Goal: Find specific page/section: Find specific page/section

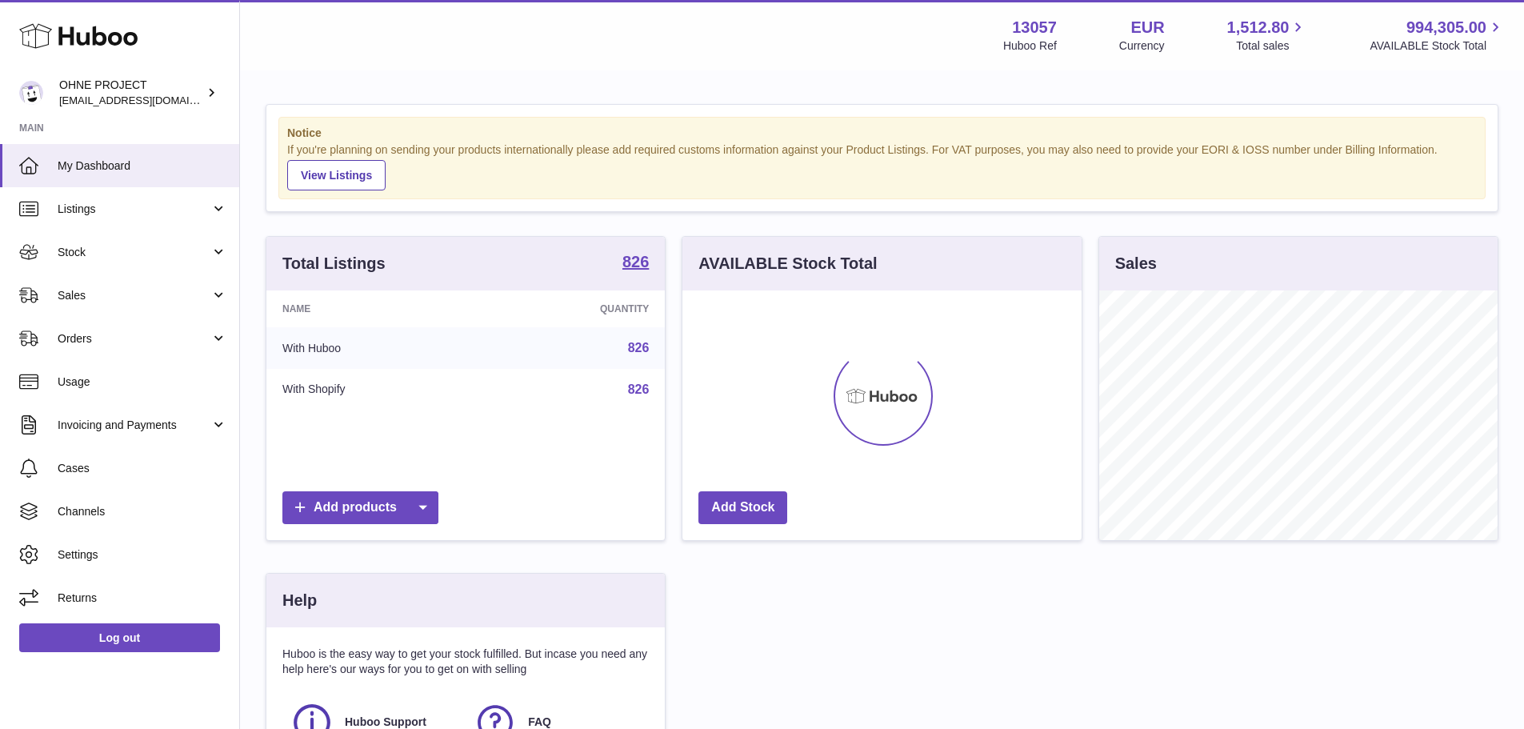
scroll to position [250, 399]
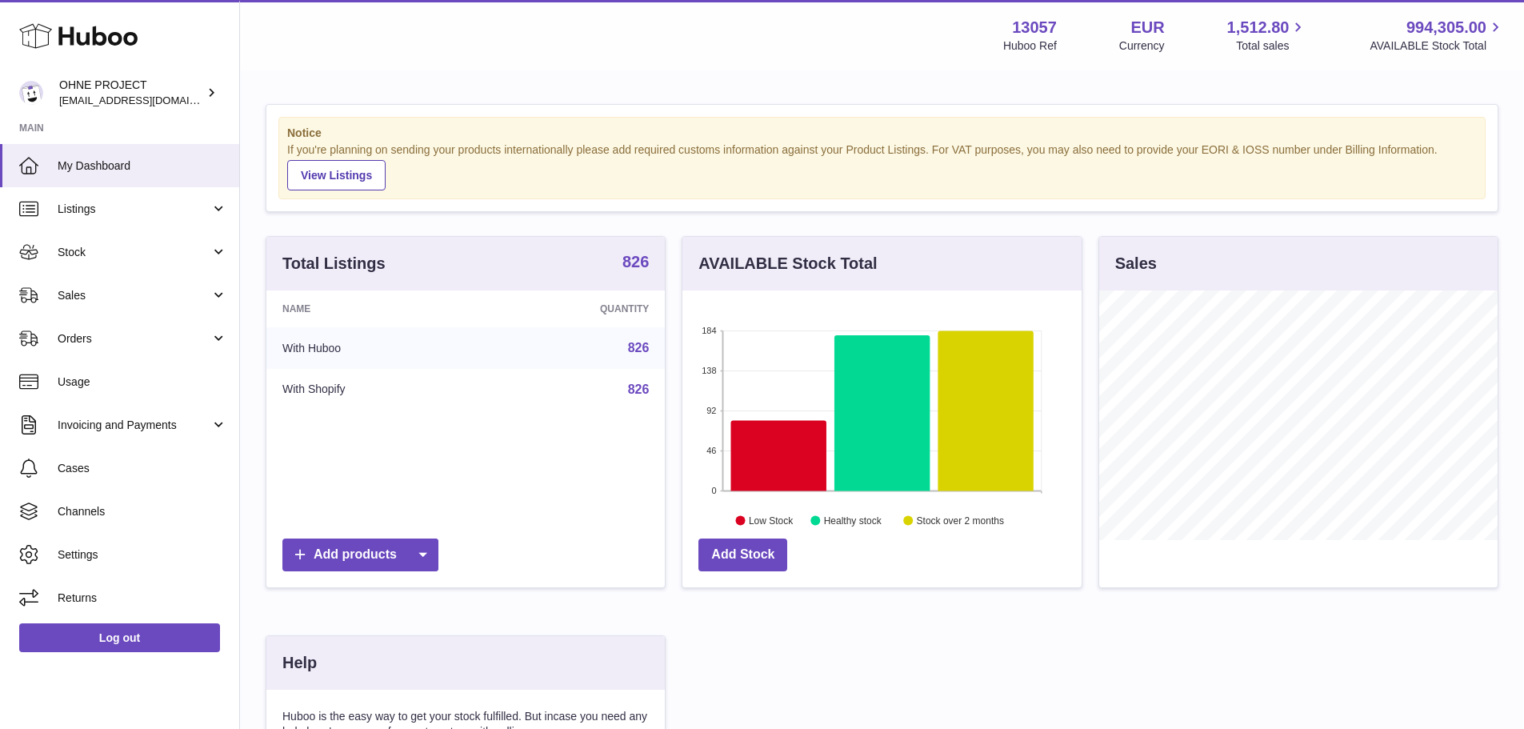
click at [637, 257] on strong "826" at bounding box center [635, 262] width 26 height 16
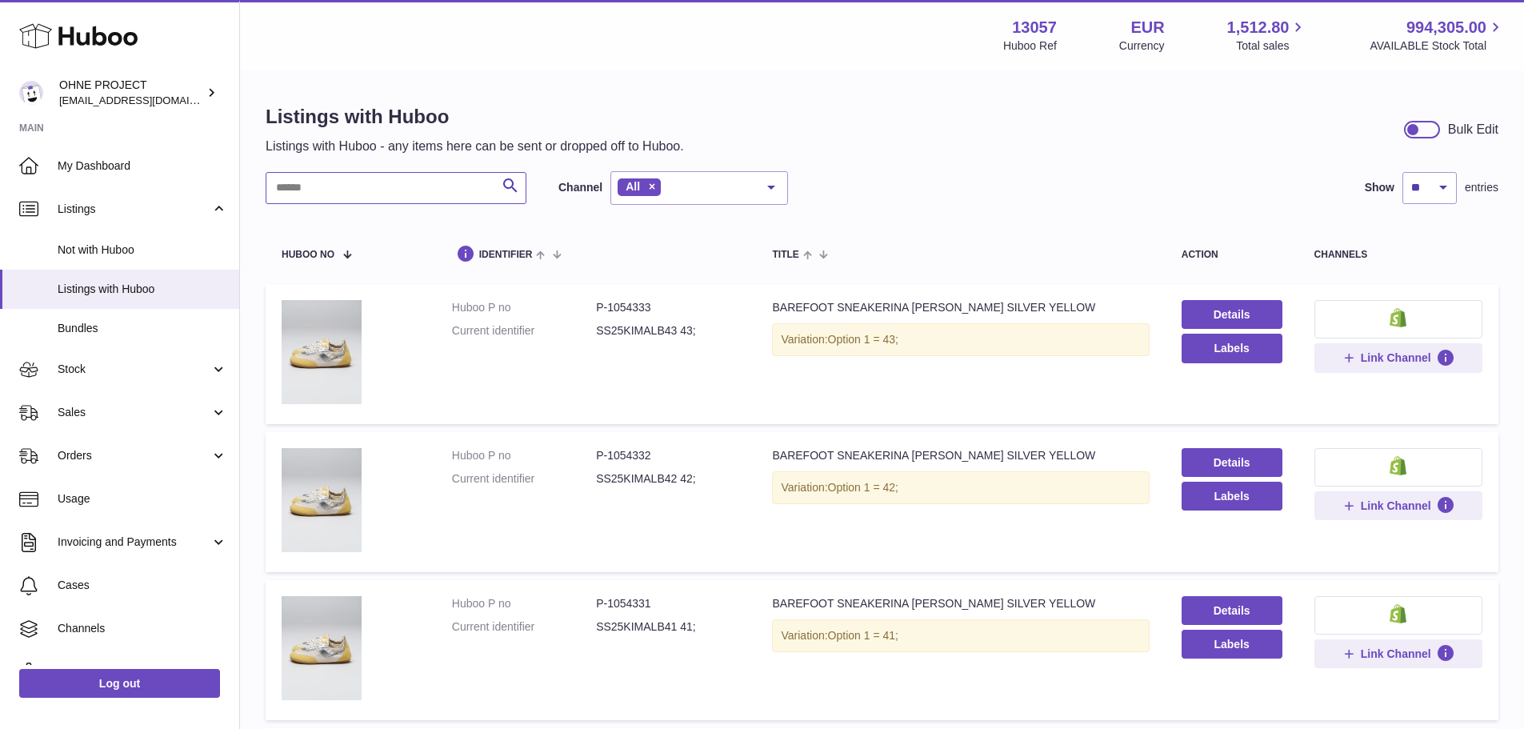
click at [410, 187] on input "text" at bounding box center [396, 188] width 261 height 32
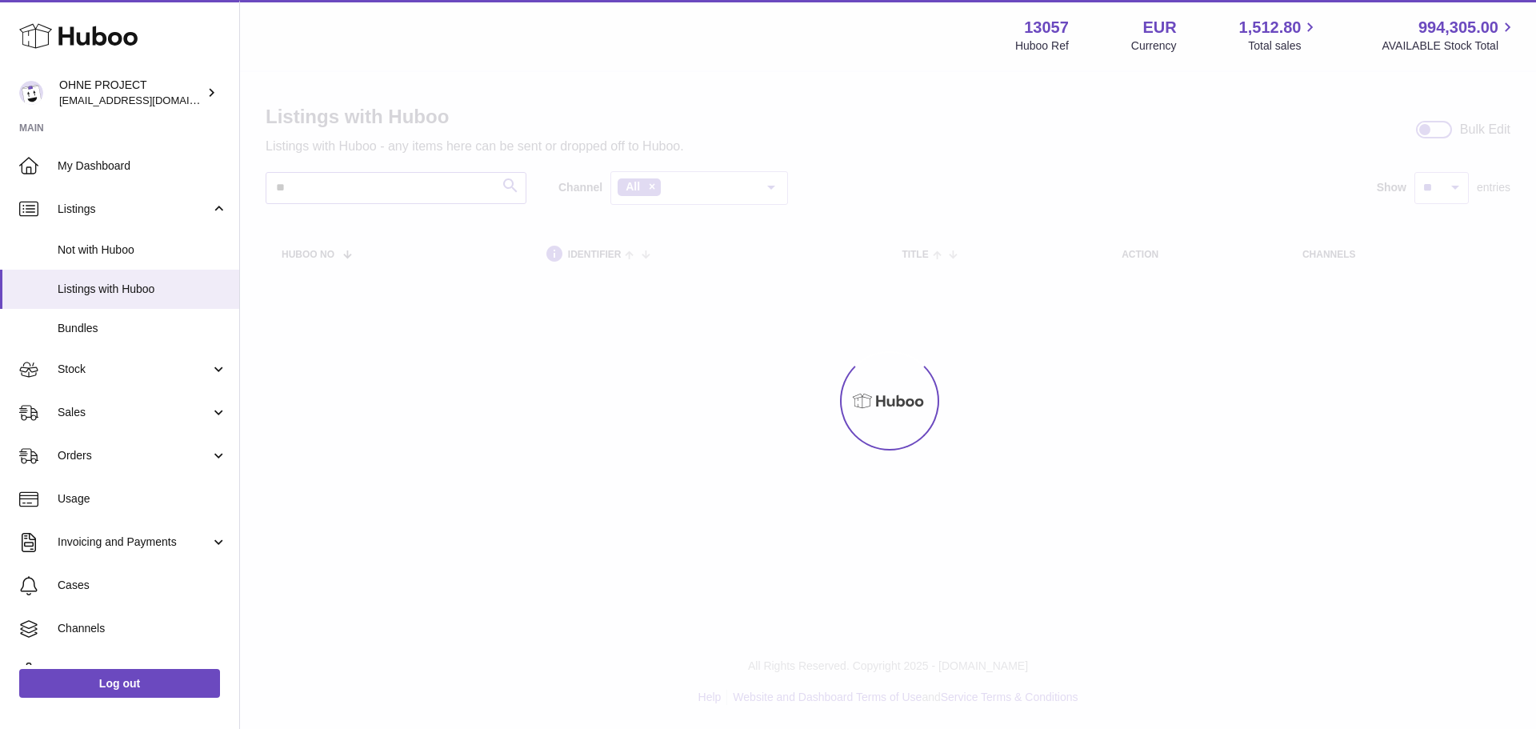
type input "*"
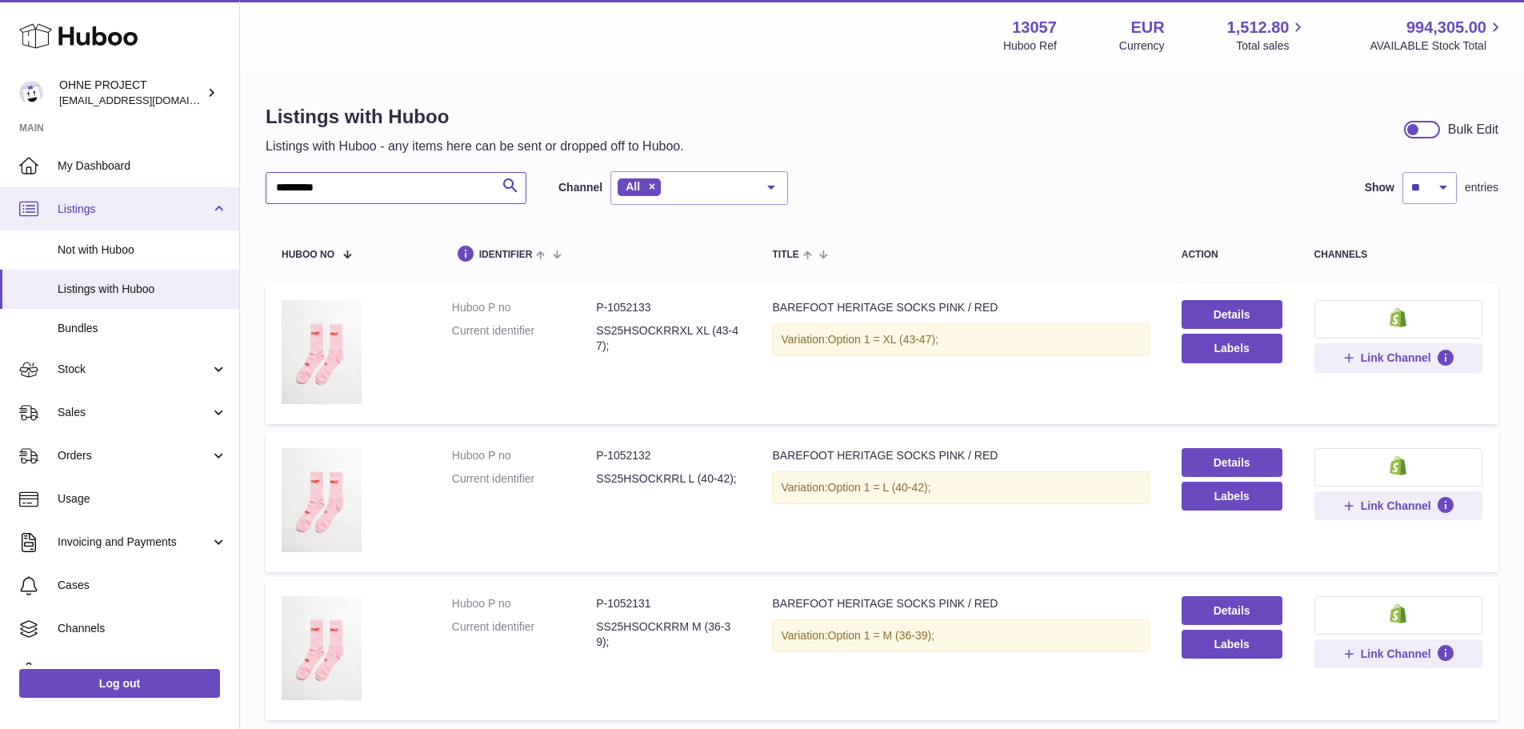
drag, startPoint x: 431, startPoint y: 188, endPoint x: 176, endPoint y: 184, distance: 255.2
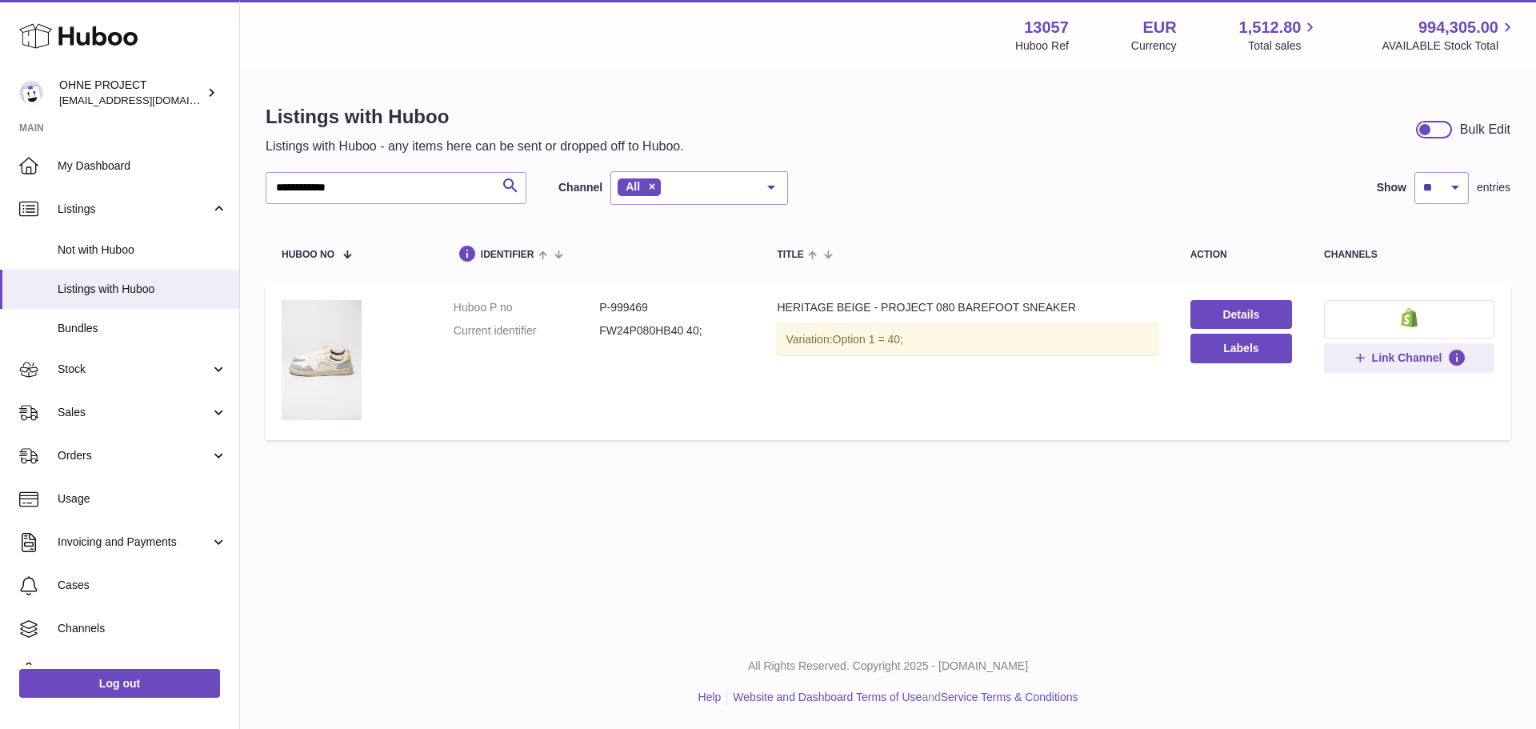
click at [630, 300] on dd "P-999469" at bounding box center [672, 307] width 146 height 15
copy dd "999469"
click at [438, 186] on input "**********" at bounding box center [396, 188] width 261 height 32
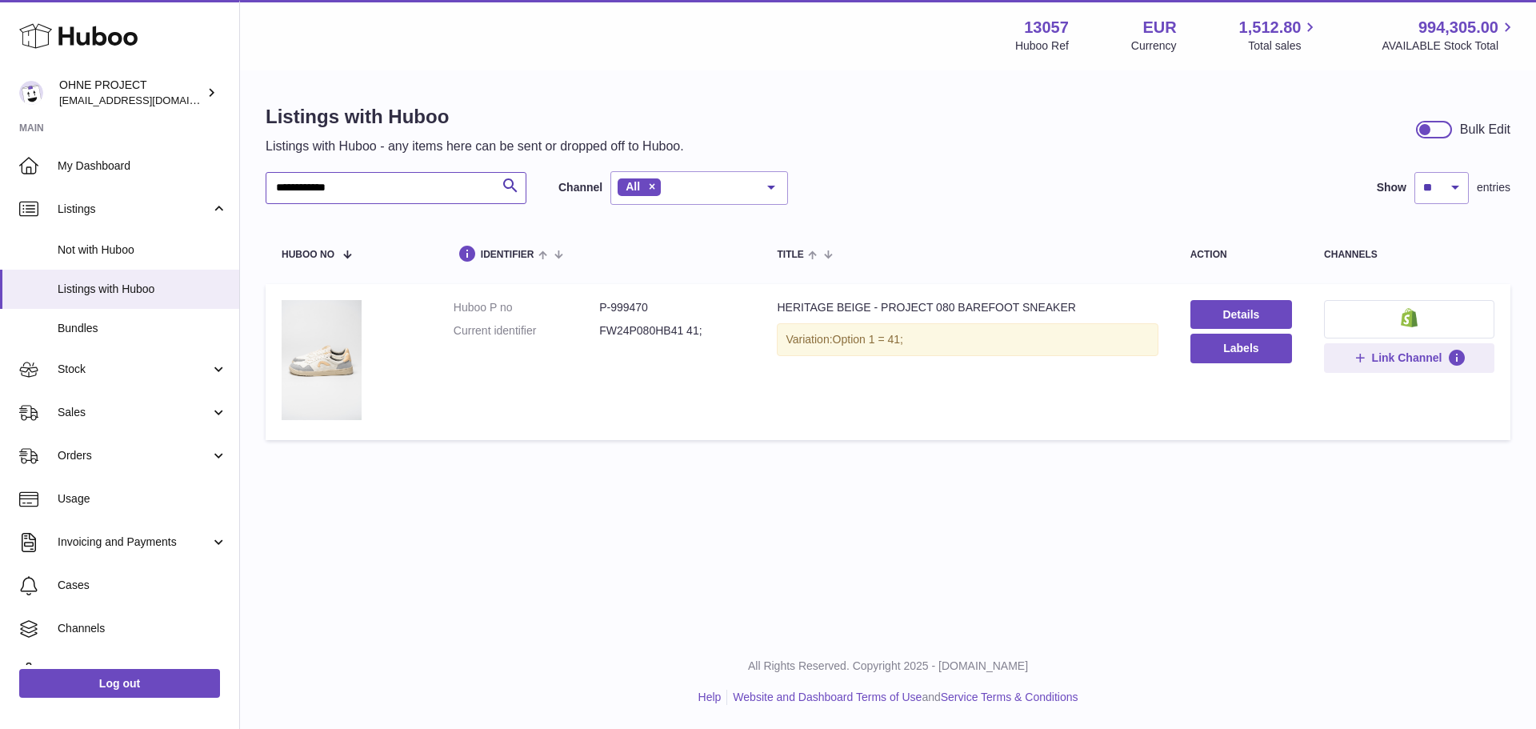
type input "**********"
click at [636, 302] on dd "P-999470" at bounding box center [672, 307] width 146 height 15
copy dd "999470"
